Goal: Transaction & Acquisition: Purchase product/service

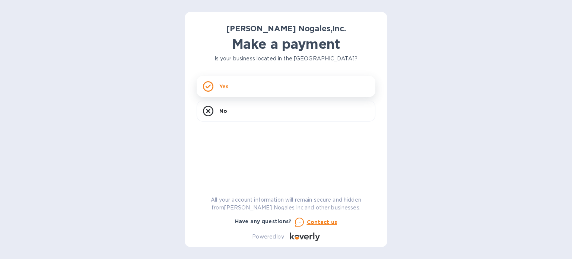
click at [218, 96] on div "Yes" at bounding box center [286, 86] width 179 height 21
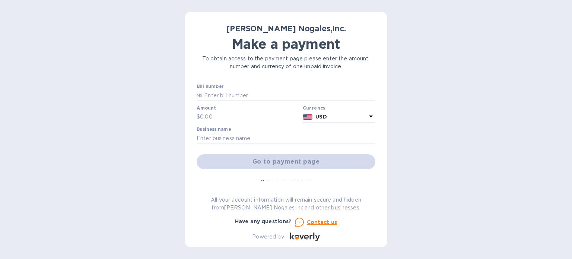
click at [217, 91] on input "text" at bounding box center [288, 95] width 173 height 11
click at [197, 92] on p "№" at bounding box center [200, 96] width 6 height 8
click at [199, 92] on p "№" at bounding box center [200, 96] width 6 height 8
click at [244, 87] on div "Bill number №" at bounding box center [286, 92] width 179 height 17
click at [242, 95] on input "text" at bounding box center [288, 95] width 173 height 11
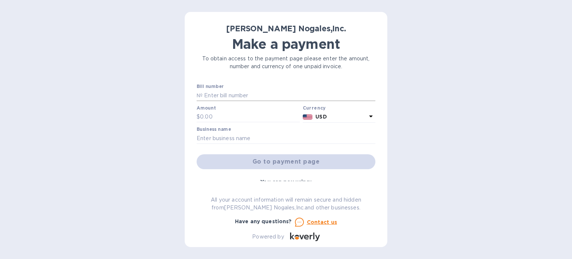
paste input "NOG77520"
paste input "NOG77521"
paste input "NOG78535"
type input "NOG77520 NOG77521 NOG78535"
click at [211, 114] on input "text" at bounding box center [250, 116] width 100 height 11
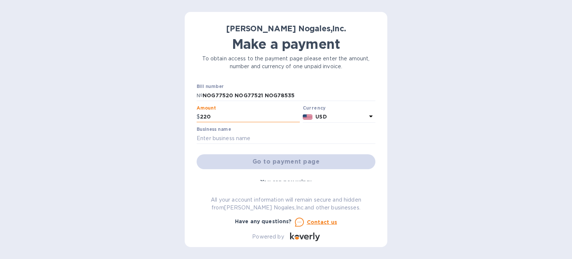
type input "220"
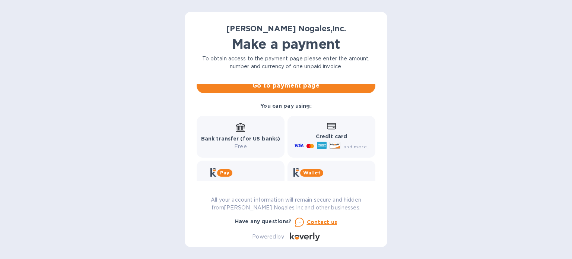
scroll to position [64, 0]
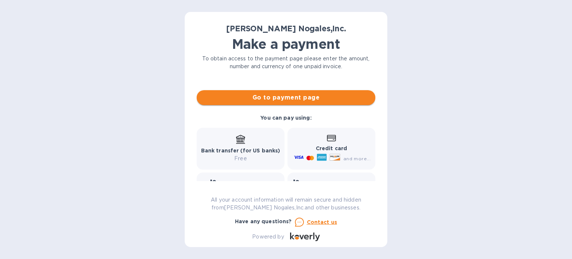
type input "NORWORK LLC"
click at [290, 102] on button "Go to payment page" at bounding box center [286, 97] width 179 height 15
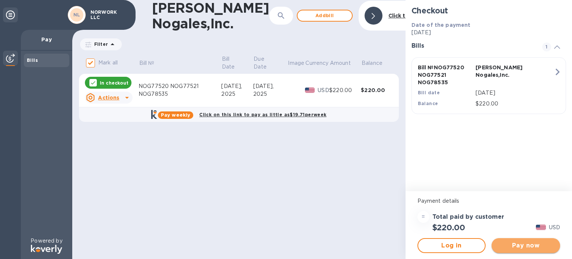
click at [518, 245] on span "Pay now" at bounding box center [525, 245] width 57 height 9
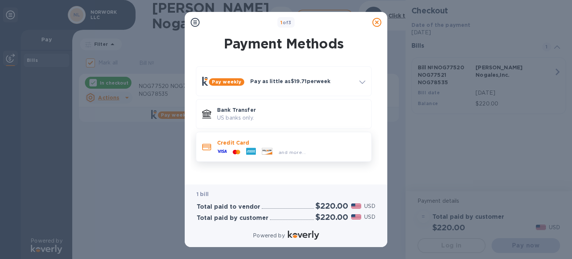
click at [264, 150] on icon at bounding box center [264, 150] width 0 height 1
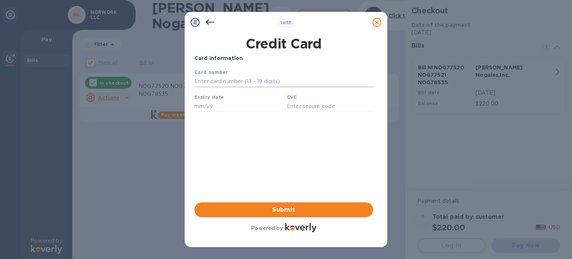
click at [222, 86] on input "text" at bounding box center [283, 81] width 179 height 11
type input "[CREDIT_CARD_NUMBER]"
click at [224, 111] on input "text" at bounding box center [237, 105] width 86 height 11
type input "02/26"
click at [303, 108] on input "text" at bounding box center [330, 105] width 86 height 11
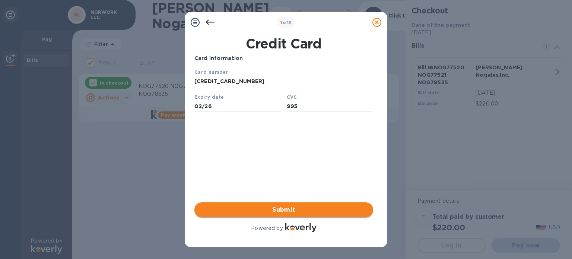
type input "995"
click at [298, 213] on span "Submit" at bounding box center [283, 209] width 167 height 9
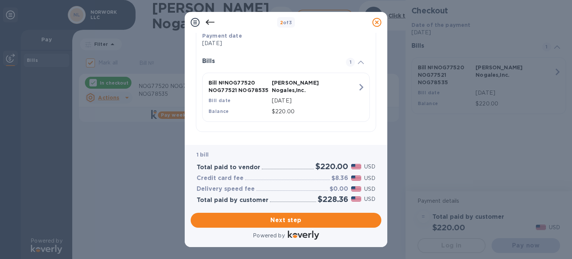
scroll to position [148, 0]
click at [277, 222] on span "Next step" at bounding box center [286, 220] width 179 height 9
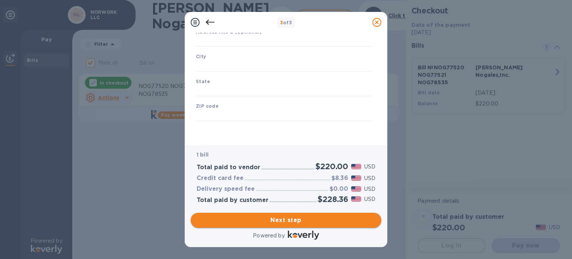
type input "[GEOGRAPHIC_DATA]"
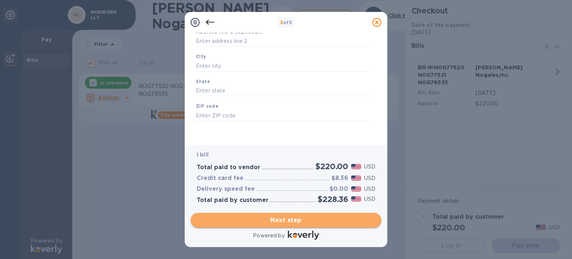
click at [273, 219] on span "Next step" at bounding box center [286, 220] width 179 height 9
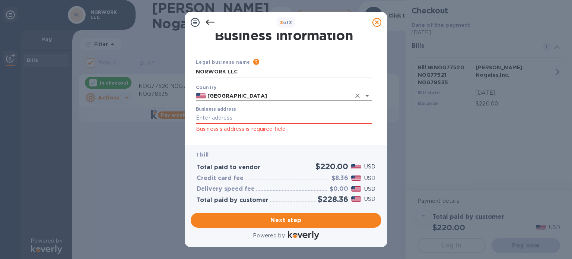
scroll to position [0, 0]
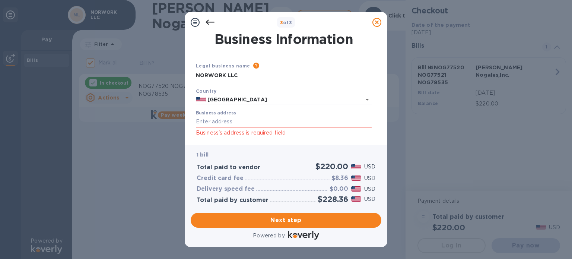
click at [233, 115] on label "Business address" at bounding box center [216, 113] width 40 height 4
click at [233, 116] on input "Business address" at bounding box center [284, 121] width 176 height 11
click at [233, 121] on input "Business address" at bounding box center [284, 121] width 176 height 11
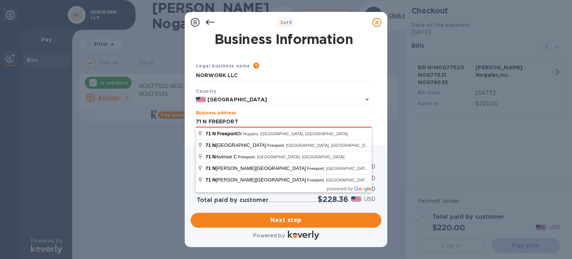
type input "[STREET_ADDRESS]"
type input "Nogales"
type input "AZ"
type input "85621"
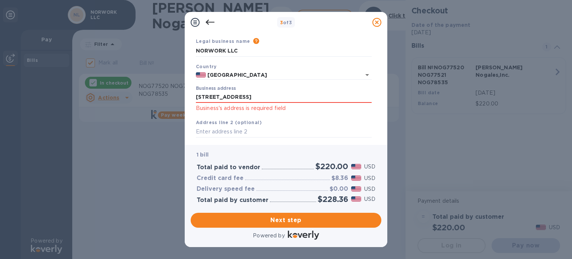
scroll to position [37, 0]
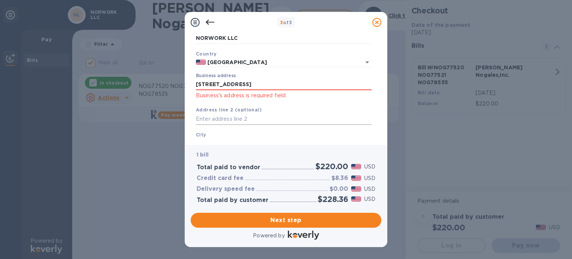
click at [242, 121] on input "text" at bounding box center [284, 119] width 176 height 11
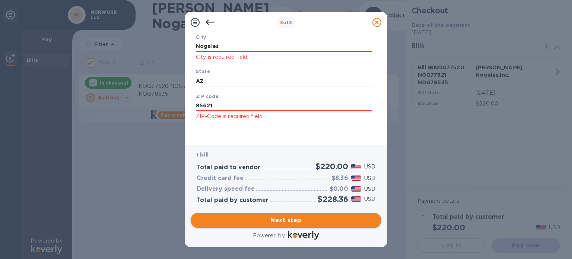
click at [301, 216] on span "Next step" at bounding box center [286, 220] width 179 height 9
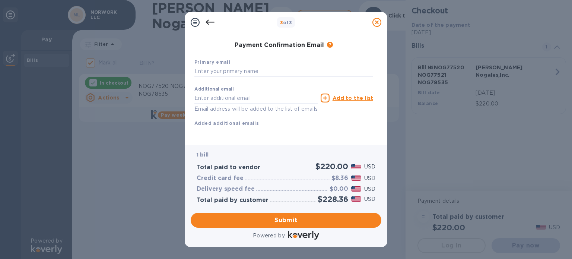
scroll to position [86, 0]
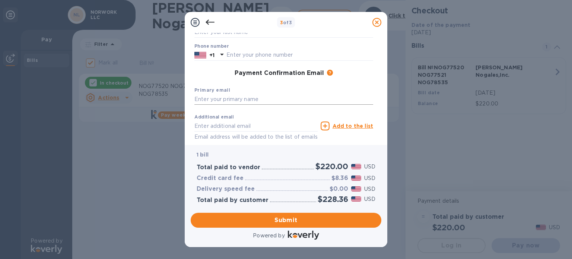
click at [232, 101] on input "text" at bounding box center [283, 99] width 179 height 11
type input "[EMAIL_ADDRESS][DOMAIN_NAME]"
drag, startPoint x: 233, startPoint y: 138, endPoint x: 232, endPoint y: 141, distance: 4.0
click at [233, 138] on p "Email address will be added to the list of emails" at bounding box center [255, 137] width 123 height 9
click at [242, 131] on input "text" at bounding box center [255, 125] width 123 height 11
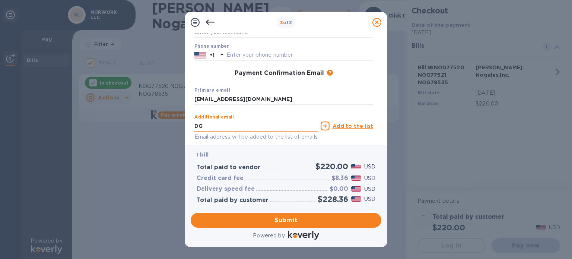
type input "D"
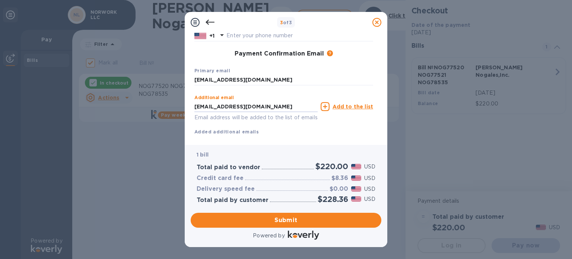
scroll to position [124, 0]
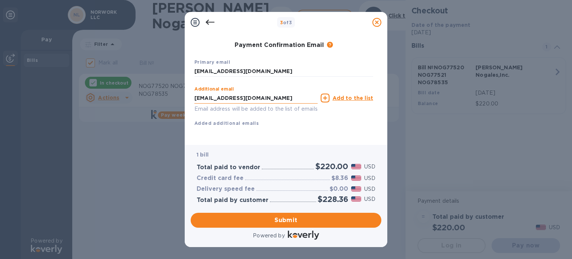
click at [251, 92] on input "[EMAIL_ADDRESS][DOMAIN_NAME]" at bounding box center [255, 97] width 123 height 11
paste input "[EMAIL_ADDRESS][DOMAIN_NAME]"
type input "[EMAIL_ADDRESS][DOMAIN_NAME]"
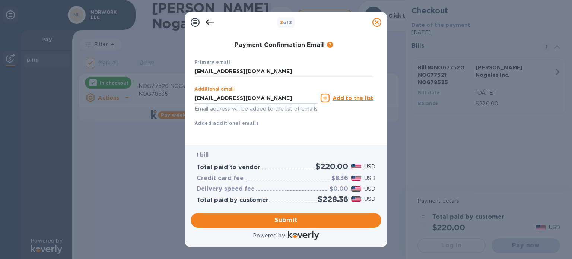
click at [264, 113] on div "Additional email [EMAIL_ADDRESS][DOMAIN_NAME] Email address will be added to th…" at bounding box center [283, 105] width 179 height 44
click at [348, 95] on u "Add to the list" at bounding box center [352, 98] width 41 height 6
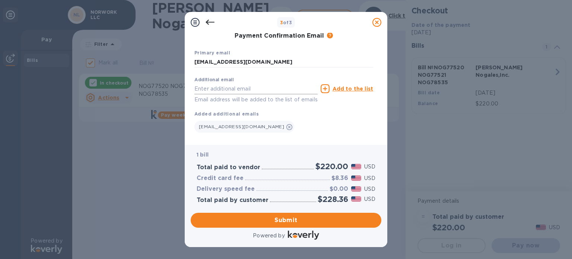
click at [239, 87] on input "text" at bounding box center [255, 88] width 123 height 11
type input "M"
type input "[EMAIL_ADDRESS][DOMAIN_NAME]"
click at [351, 91] on u "Add to the list" at bounding box center [352, 89] width 41 height 6
click at [305, 92] on input "text" at bounding box center [255, 88] width 123 height 11
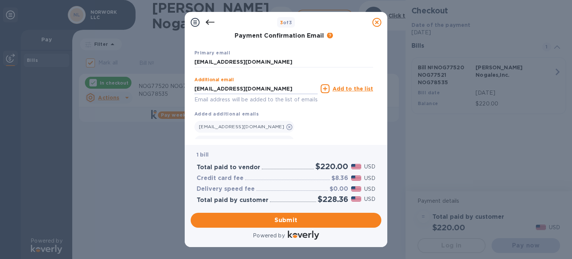
type input "[EMAIL_ADDRESS][DOMAIN_NAME]"
click at [357, 85] on div "Add to the list" at bounding box center [346, 88] width 52 height 9
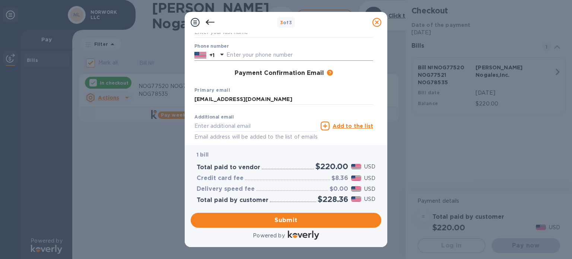
scroll to position [153, 0]
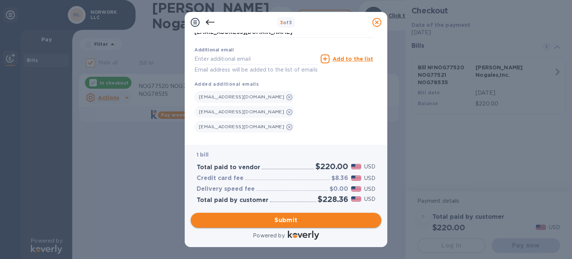
click at [320, 217] on span "Submit" at bounding box center [286, 220] width 179 height 9
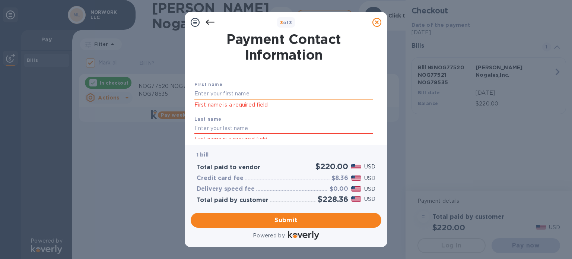
click at [270, 92] on input "text" at bounding box center [283, 93] width 179 height 11
type input "[PERSON_NAME]"
type input "I"
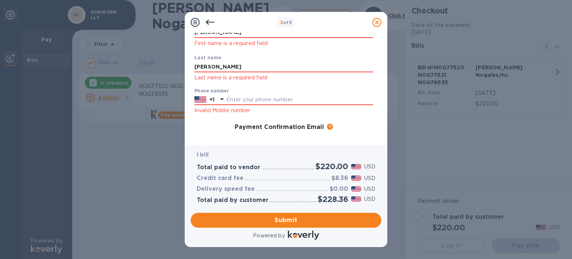
scroll to position [74, 0]
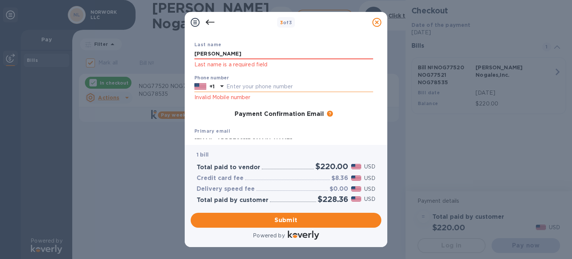
type input "[PERSON_NAME]"
click at [278, 89] on input "text" at bounding box center [299, 86] width 147 height 11
click at [209, 84] on p "+1" at bounding box center [211, 86] width 5 height 7
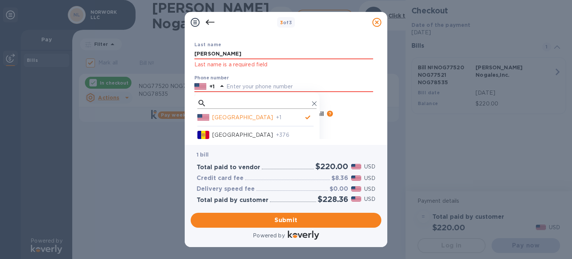
click at [217, 106] on input "text" at bounding box center [259, 103] width 100 height 11
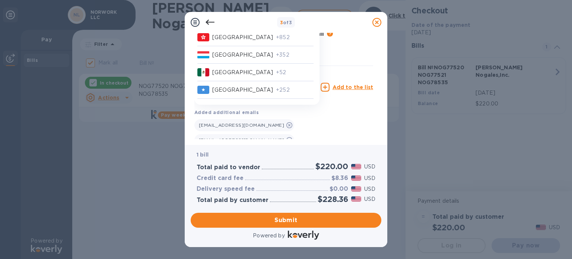
scroll to position [182, 0]
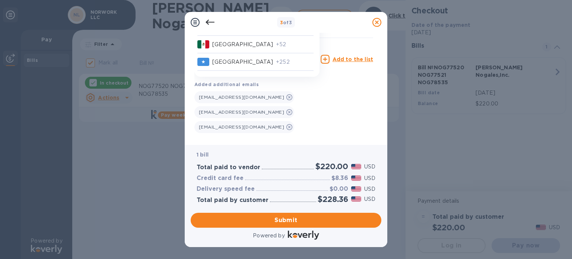
type input "52"
click at [276, 48] on p "+52" at bounding box center [295, 45] width 38 height 8
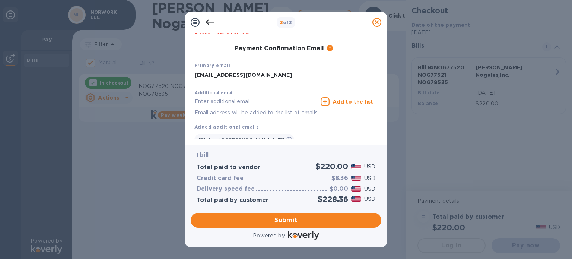
scroll to position [108, 0]
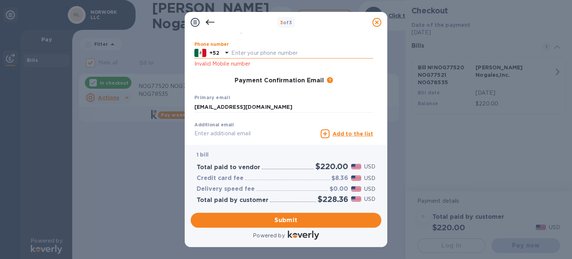
click at [268, 51] on input "text" at bounding box center [302, 53] width 142 height 11
type input "6622150509"
click at [302, 93] on div "Primary email [EMAIL_ADDRESS][DOMAIN_NAME]" at bounding box center [283, 102] width 185 height 25
click at [275, 222] on span "Submit" at bounding box center [286, 220] width 179 height 9
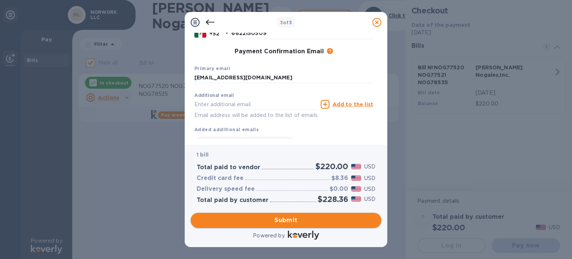
scroll to position [98, 0]
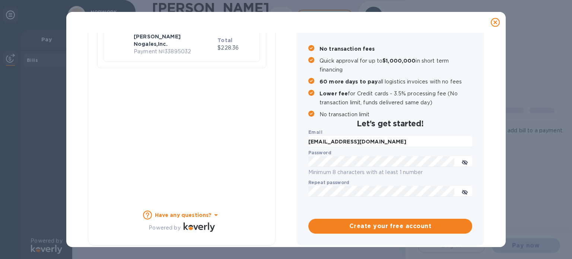
checkbox input "false"
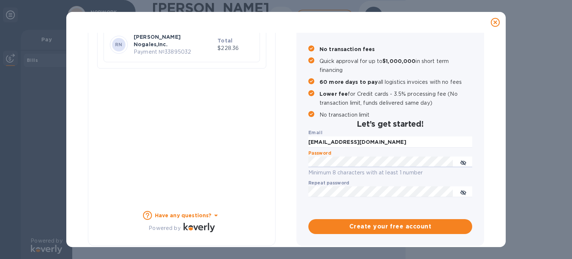
click at [167, 142] on div "Payment Result Success Your payment has been completed. RN [PERSON_NAME] Nogale…" at bounding box center [286, 96] width 420 height 295
click at [461, 192] on icon "toggle password visibility" at bounding box center [463, 192] width 4 height 4
click at [401, 227] on span "Create your free account" at bounding box center [390, 226] width 152 height 9
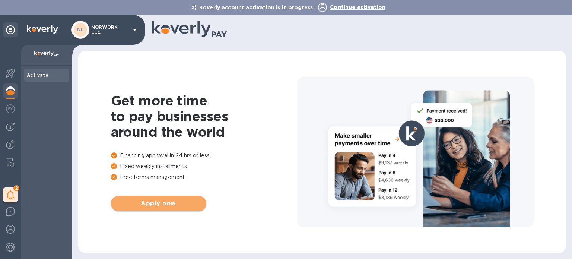
click at [167, 205] on span "Apply now" at bounding box center [158, 203] width 83 height 9
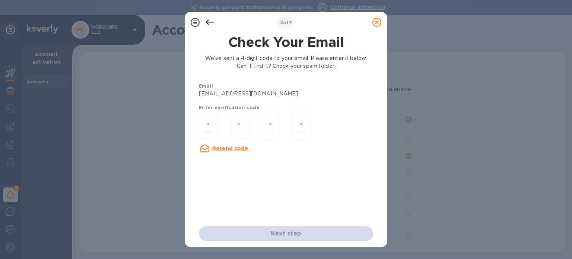
click at [208, 125] on input "number" at bounding box center [208, 126] width 6 height 14
type input "6"
type input "3"
type input "7"
type input "2"
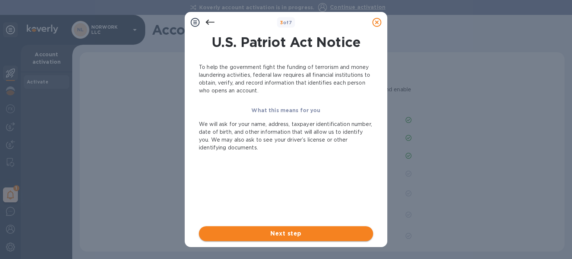
click at [283, 232] on span "Next step" at bounding box center [286, 233] width 162 height 9
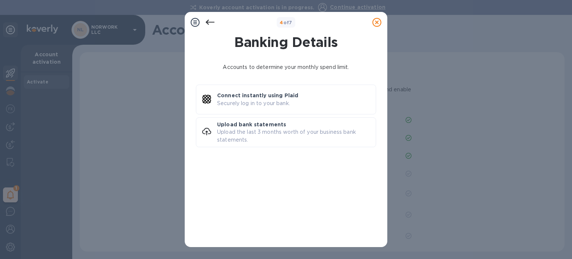
click at [331, 183] on div "Accounts to determine your monthly spend limit. Connect instantly using Plaid S…" at bounding box center [286, 149] width 180 height 178
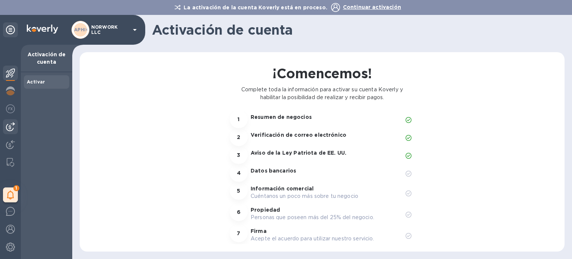
click at [8, 131] on img at bounding box center [10, 126] width 9 height 9
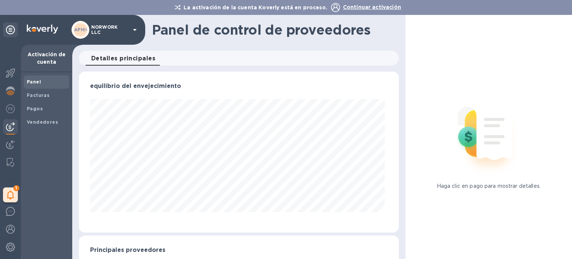
scroll to position [161, 317]
click at [7, 143] on img at bounding box center [10, 144] width 9 height 9
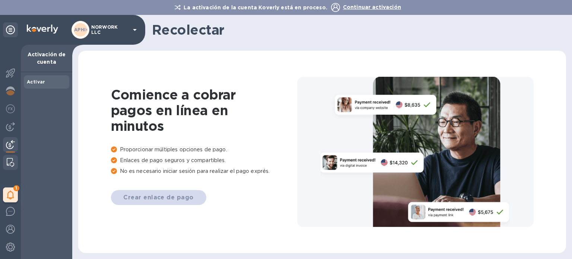
click at [12, 160] on img at bounding box center [10, 162] width 7 height 9
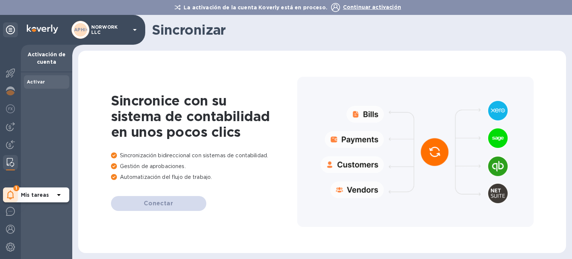
click at [10, 189] on div "1" at bounding box center [10, 194] width 15 height 15
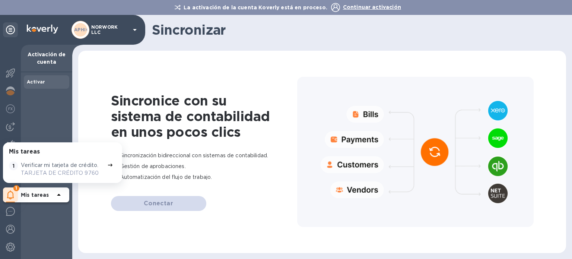
click at [47, 189] on div "Mis tareas" at bounding box center [42, 195] width 42 height 12
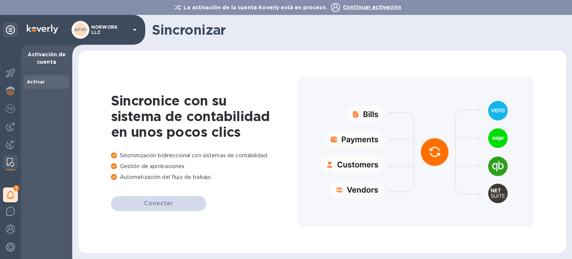
click at [33, 190] on div "Activar" at bounding box center [46, 165] width 51 height 186
click at [14, 193] on div "1" at bounding box center [10, 194] width 15 height 15
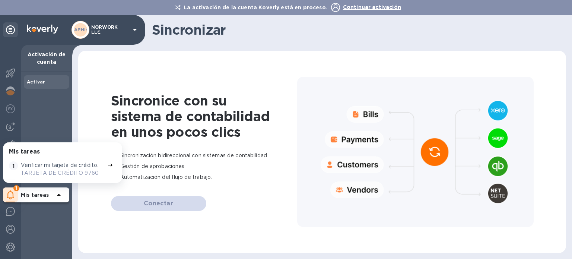
click at [23, 193] on font "Mis tareas" at bounding box center [35, 195] width 28 height 6
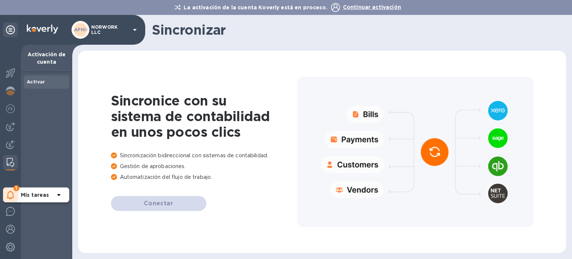
click at [15, 193] on div "1" at bounding box center [10, 194] width 15 height 15
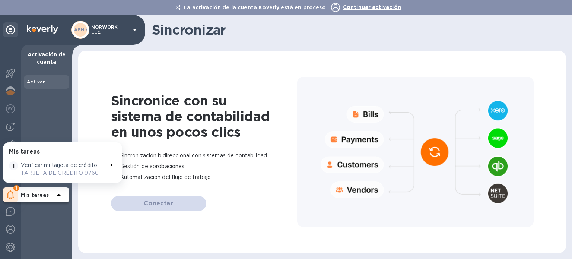
click at [33, 170] on font "TARJETA DE CRÉDITO 9760" at bounding box center [60, 173] width 78 height 6
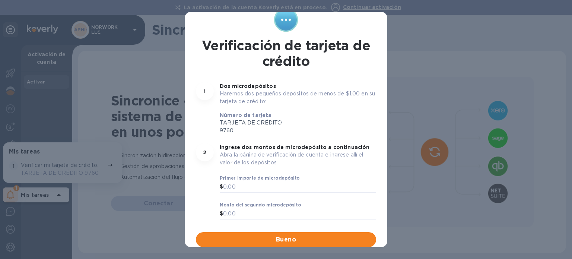
scroll to position [41, 0]
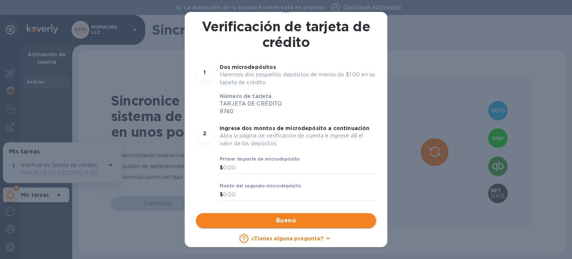
click at [287, 220] on font "Bueno" at bounding box center [286, 220] width 20 height 7
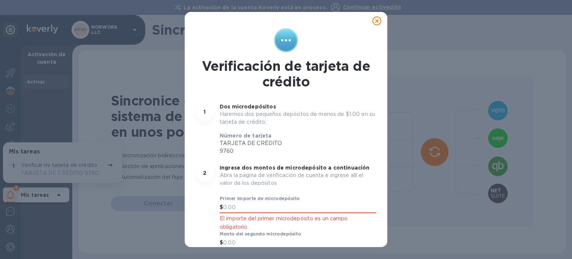
scroll to position [0, 0]
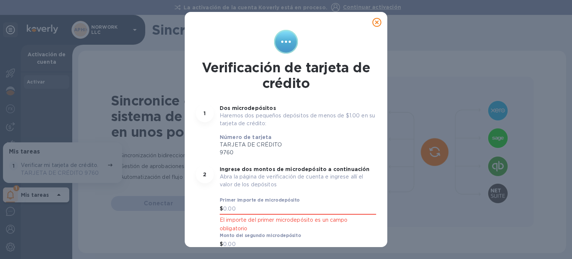
click at [377, 19] on icon at bounding box center [376, 22] width 9 height 9
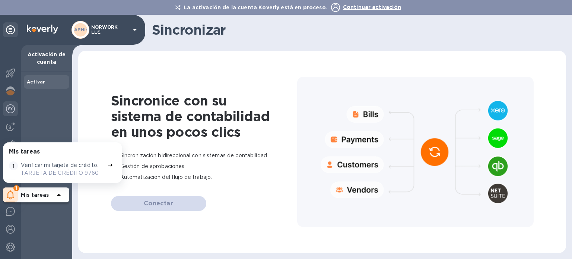
click at [11, 112] on img at bounding box center [10, 108] width 9 height 9
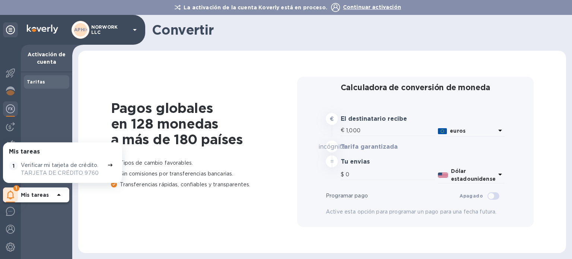
click at [13, 116] on div at bounding box center [10, 108] width 15 height 15
type input "1,174.25"
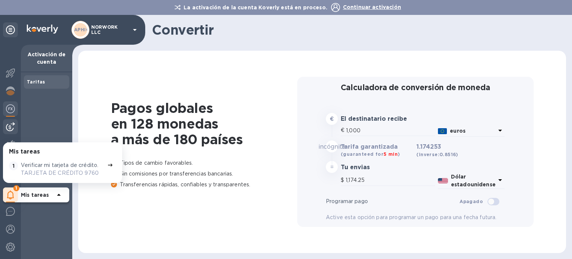
click at [10, 127] on img at bounding box center [10, 126] width 9 height 9
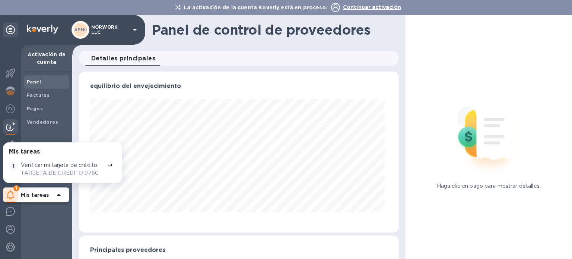
scroll to position [161, 317]
click at [55, 119] on span "Vendedores" at bounding box center [46, 121] width 39 height 7
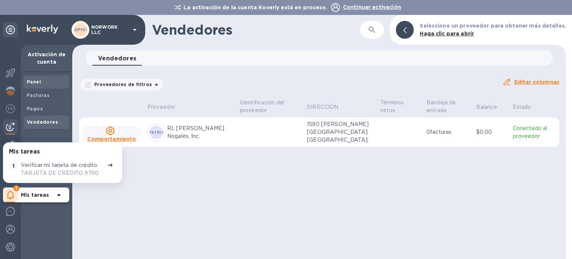
click at [50, 83] on span "Panel" at bounding box center [46, 81] width 39 height 7
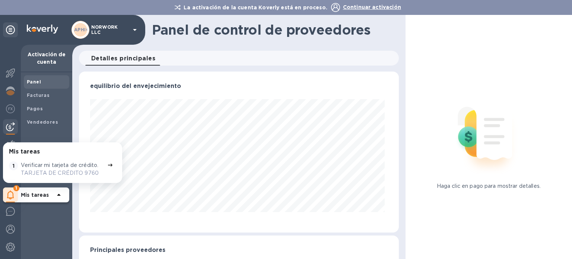
scroll to position [161, 317]
click at [47, 195] on font "Mis tareas" at bounding box center [35, 195] width 28 height 6
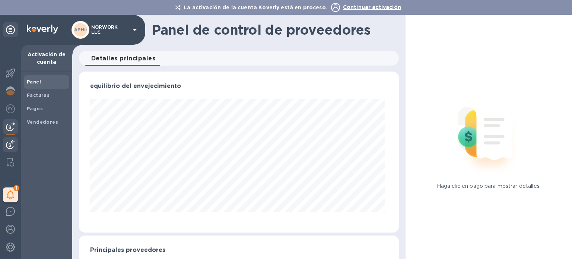
click at [7, 140] on div at bounding box center [10, 145] width 15 height 16
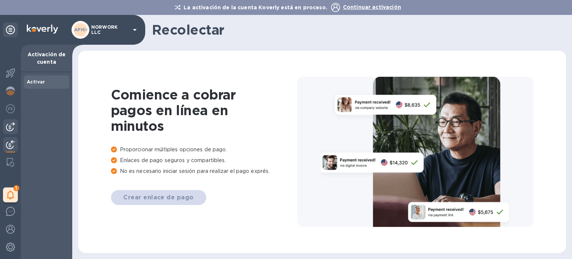
click at [6, 132] on div at bounding box center [10, 126] width 15 height 15
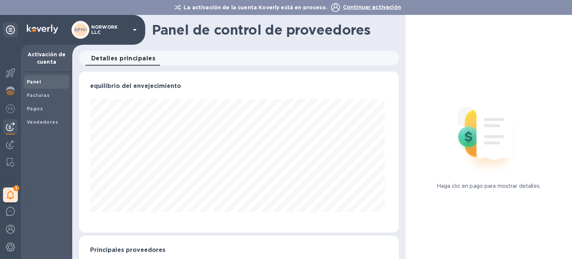
scroll to position [161, 317]
click at [34, 95] on font "Facturas" at bounding box center [38, 95] width 23 height 6
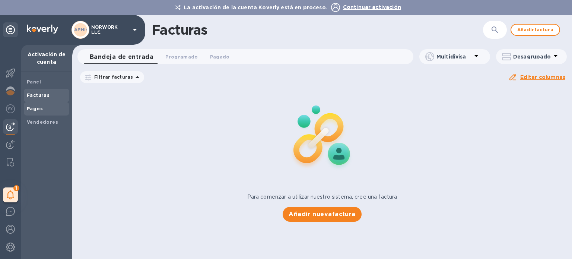
click at [45, 112] on div "Pagos" at bounding box center [46, 108] width 45 height 13
